Goal: Information Seeking & Learning: Learn about a topic

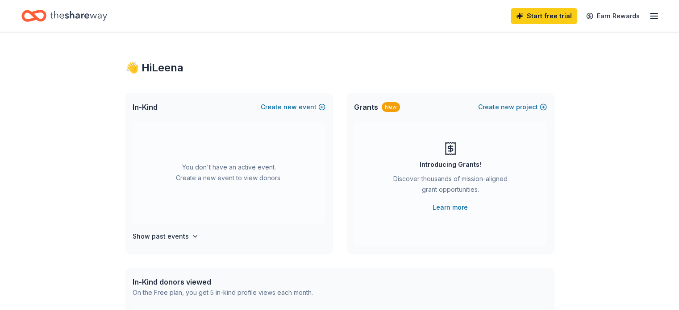
click at [649, 16] on icon "button" at bounding box center [654, 16] width 11 height 11
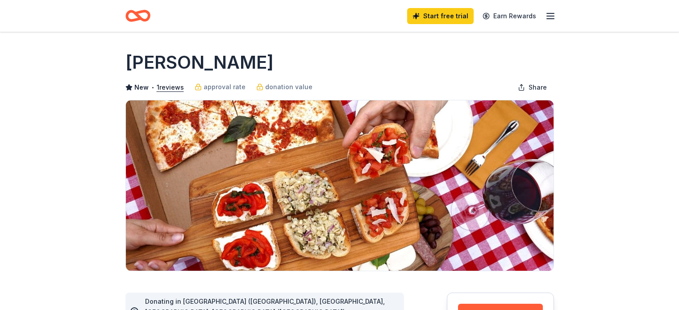
scroll to position [125, 0]
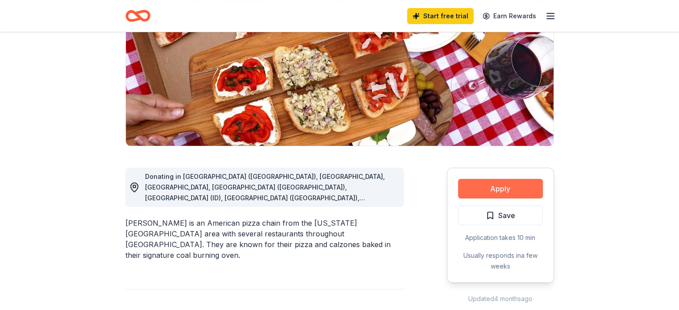
click at [486, 188] on button "Apply" at bounding box center [500, 189] width 85 height 20
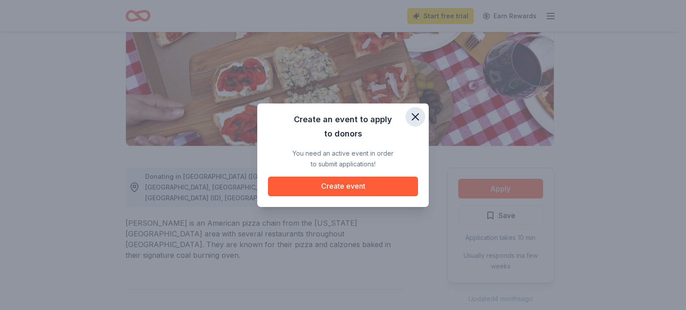
click at [413, 114] on icon "button" at bounding box center [415, 117] width 6 height 6
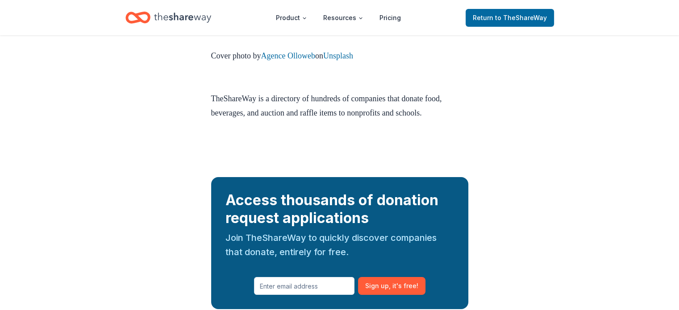
scroll to position [3197, 0]
